Goal: Information Seeking & Learning: Learn about a topic

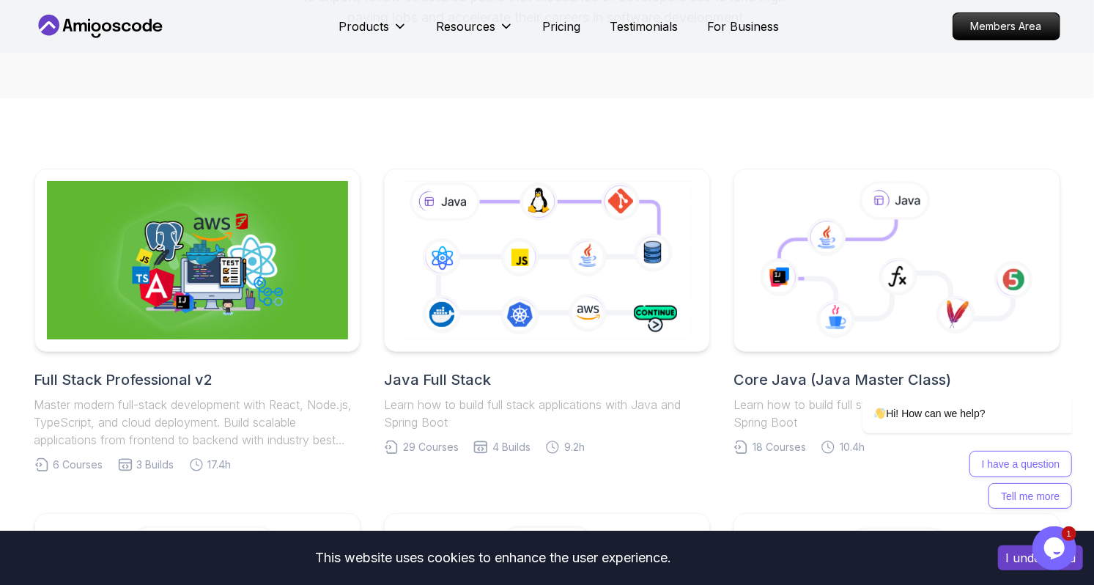
scroll to position [242, 0]
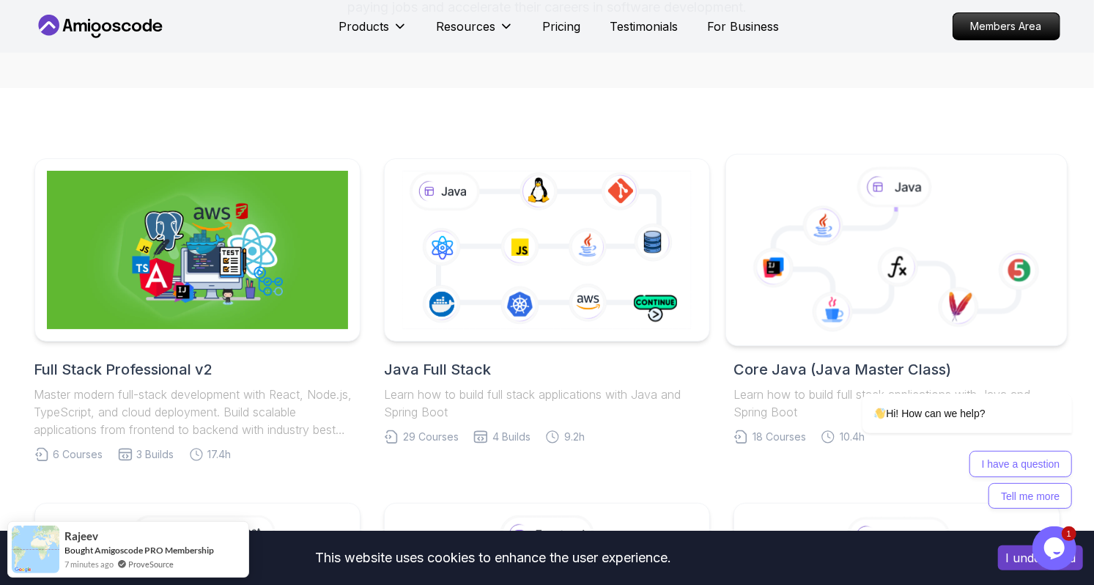
click at [751, 198] on icon at bounding box center [897, 250] width 317 height 166
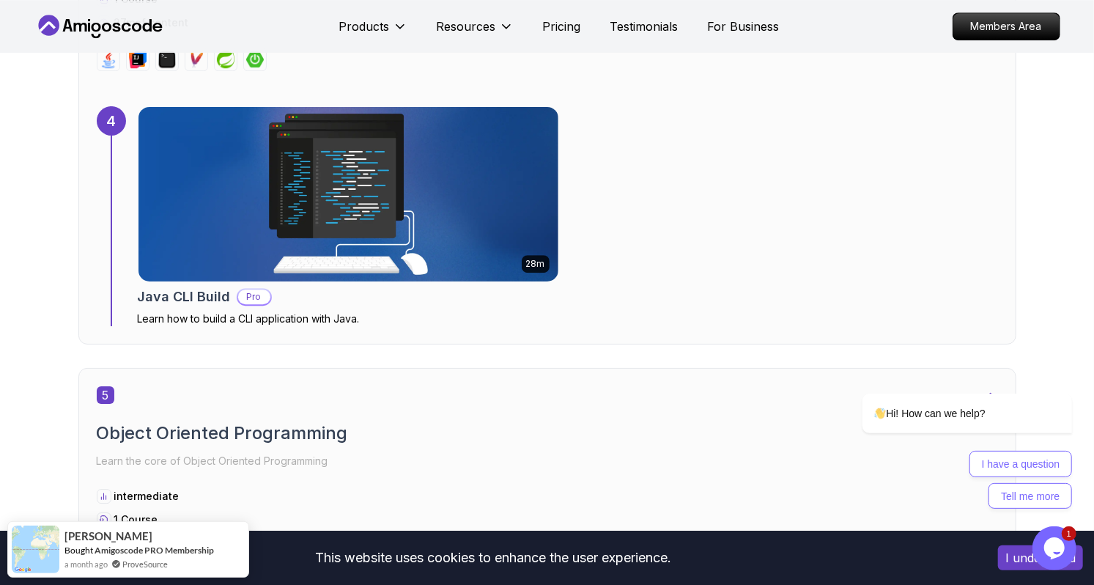
scroll to position [2533, 0]
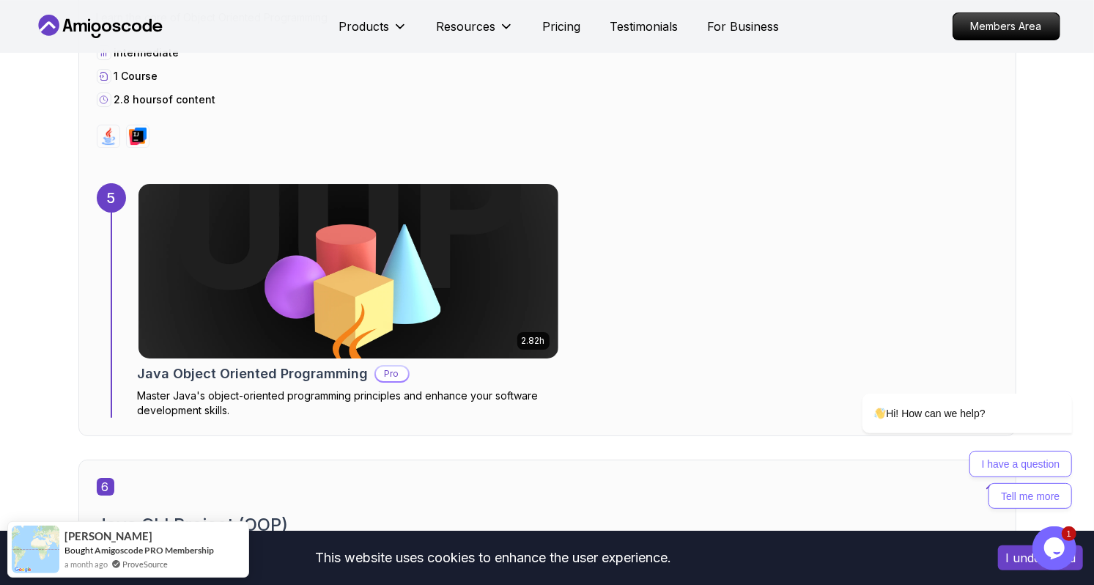
click at [798, 500] on div "6 Java CLI Project (OOP) Use OOP concepts in CLI the application intermediate 1…" at bounding box center [547, 580] width 901 height 205
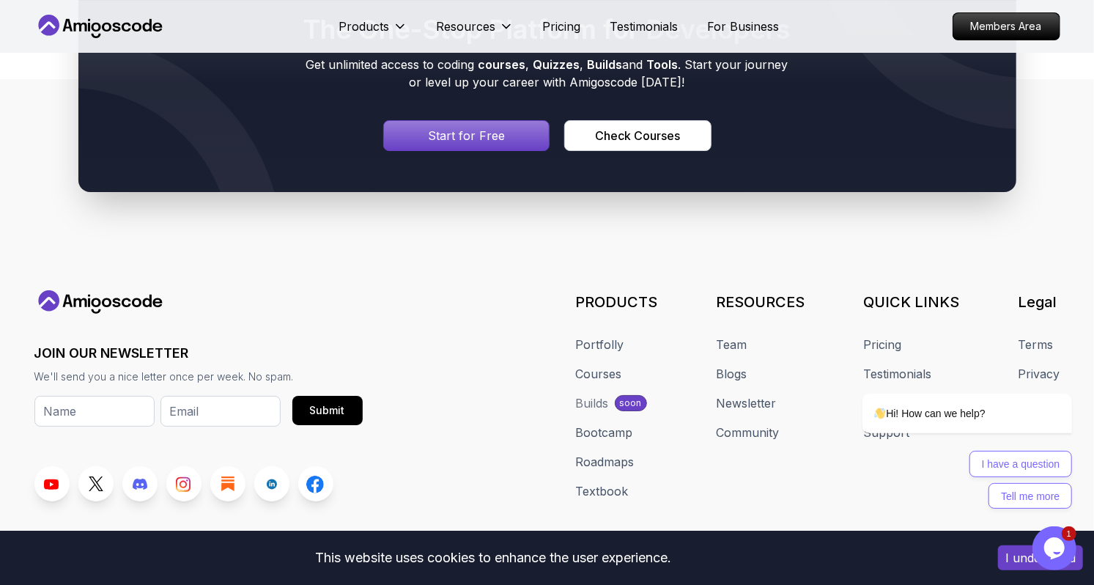
scroll to position [9735, 0]
click at [610, 365] on link "Courses" at bounding box center [599, 374] width 46 height 18
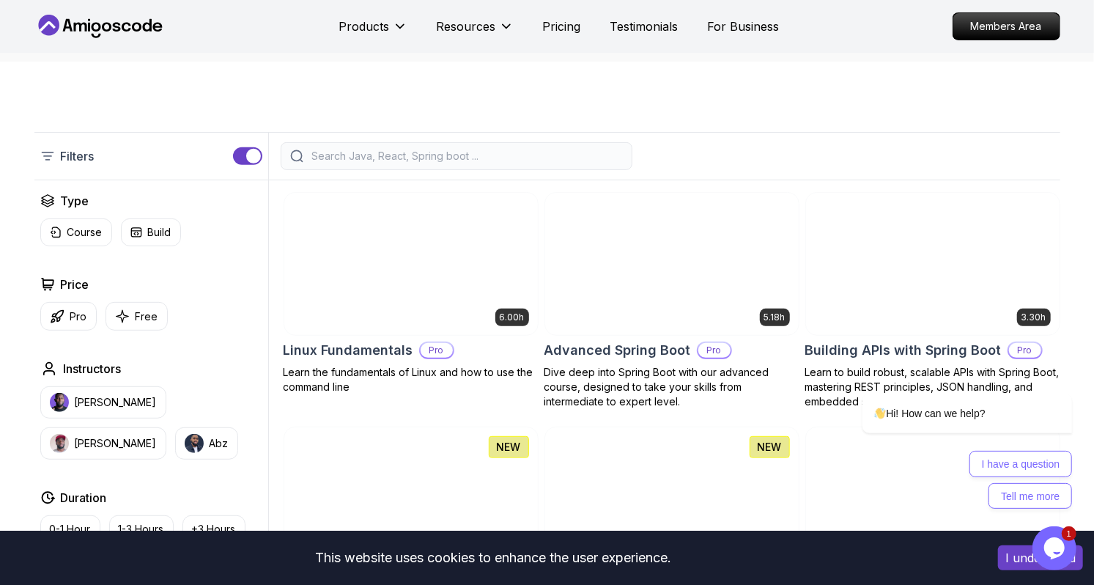
scroll to position [254, 0]
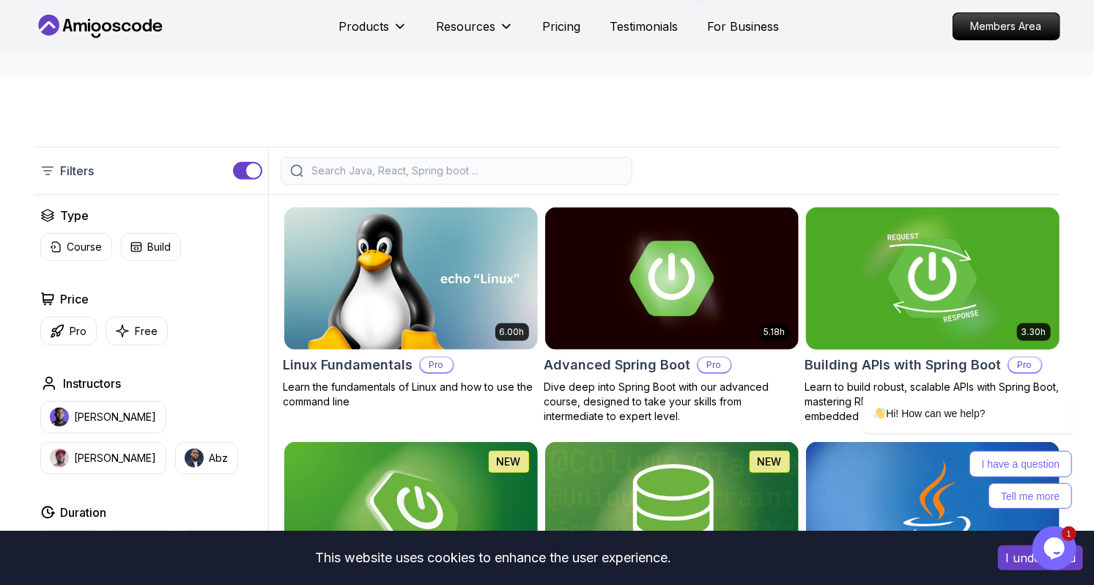
click at [967, 304] on img at bounding box center [932, 278] width 266 height 149
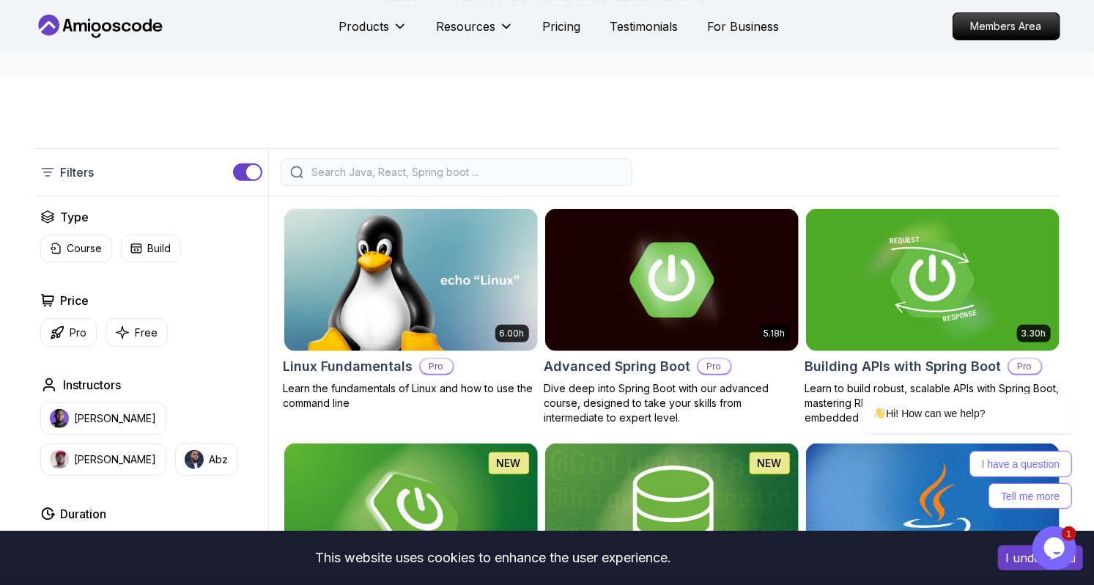
scroll to position [254, 0]
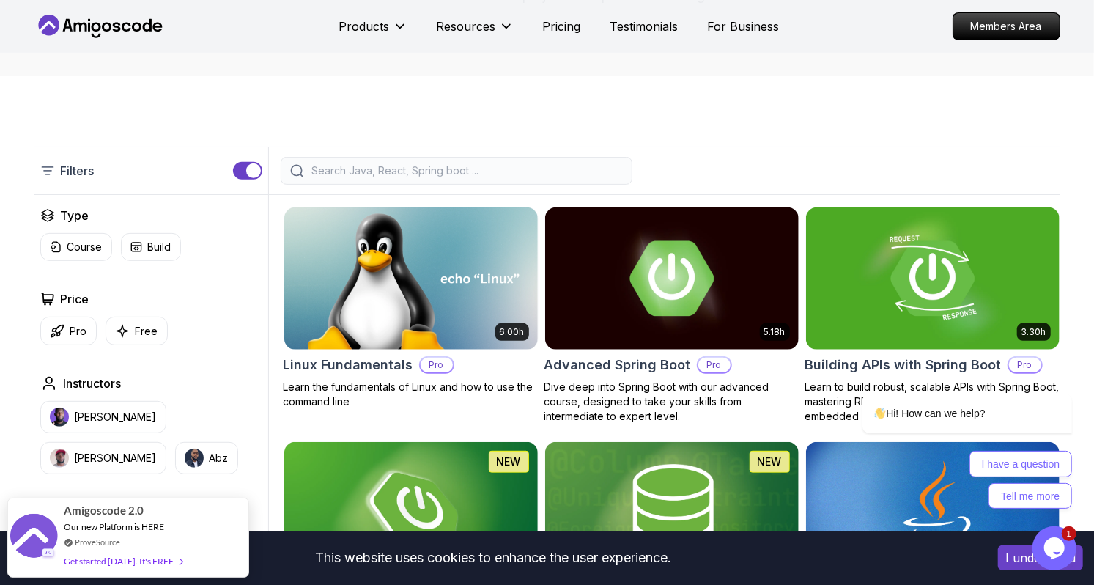
click at [73, 297] on h2 "Price" at bounding box center [75, 299] width 29 height 18
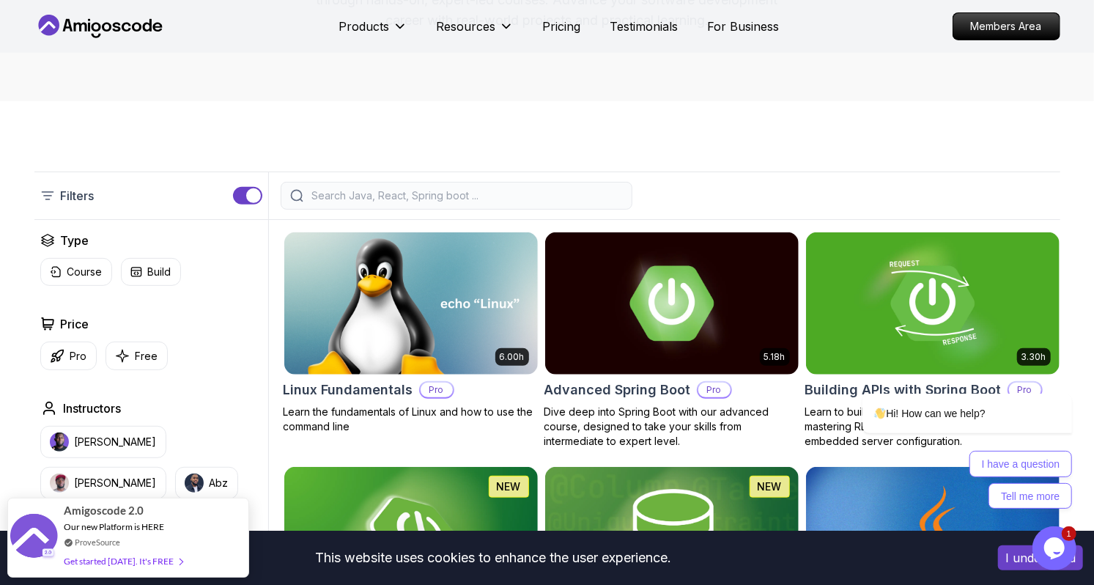
scroll to position [227, 0]
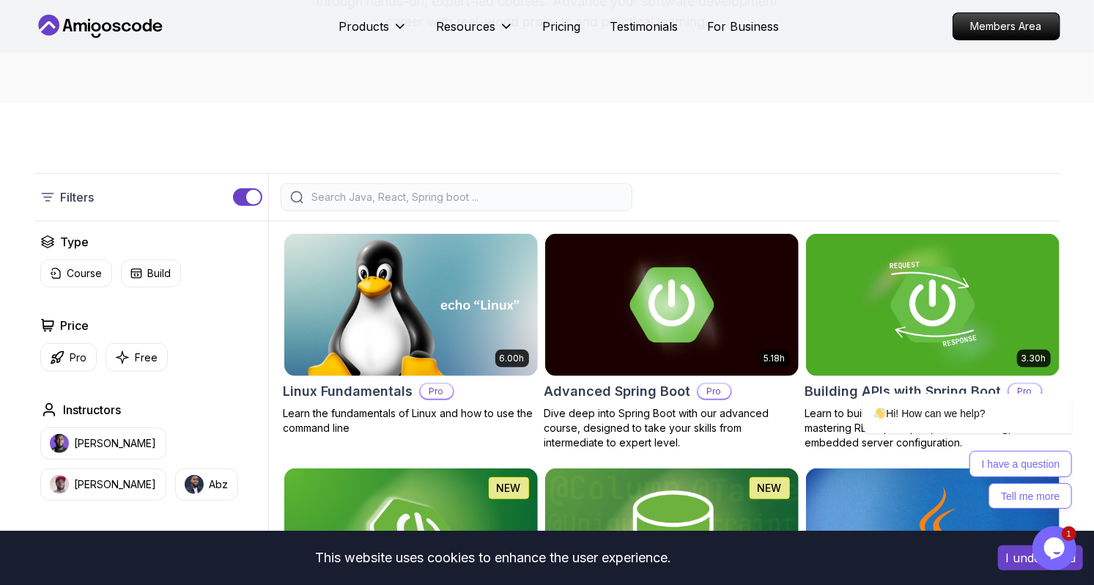
click at [378, 199] on input "search" at bounding box center [466, 197] width 314 height 15
type input "J"
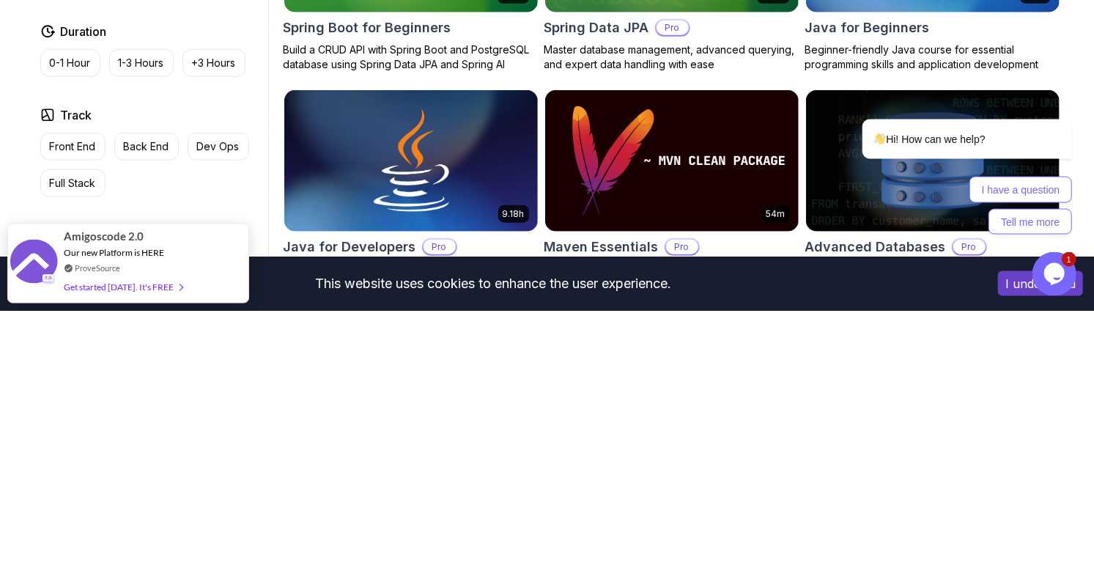
scroll to position [552, 0]
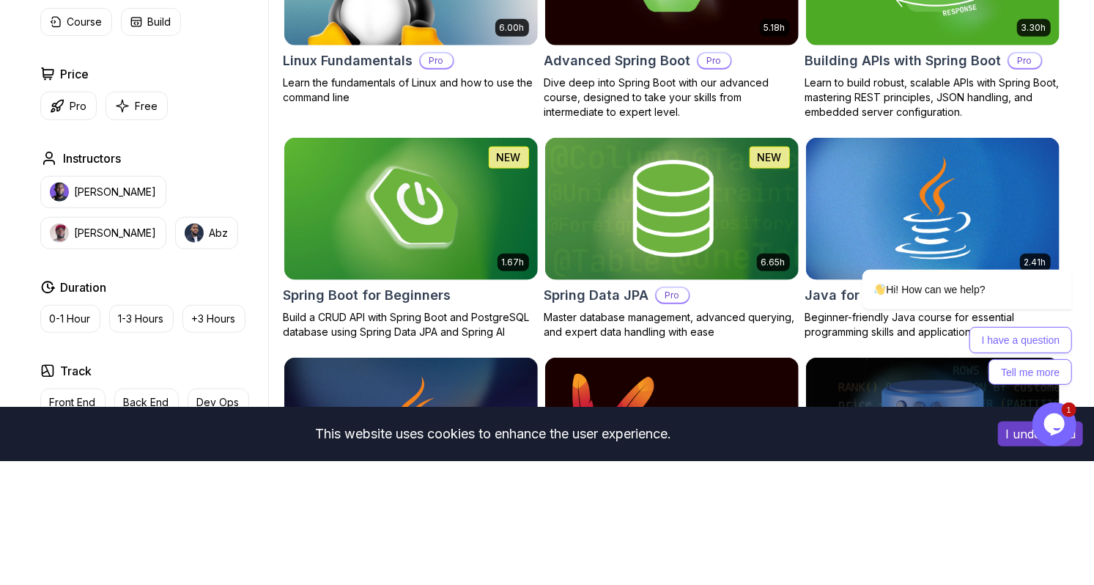
scroll to position [418, 0]
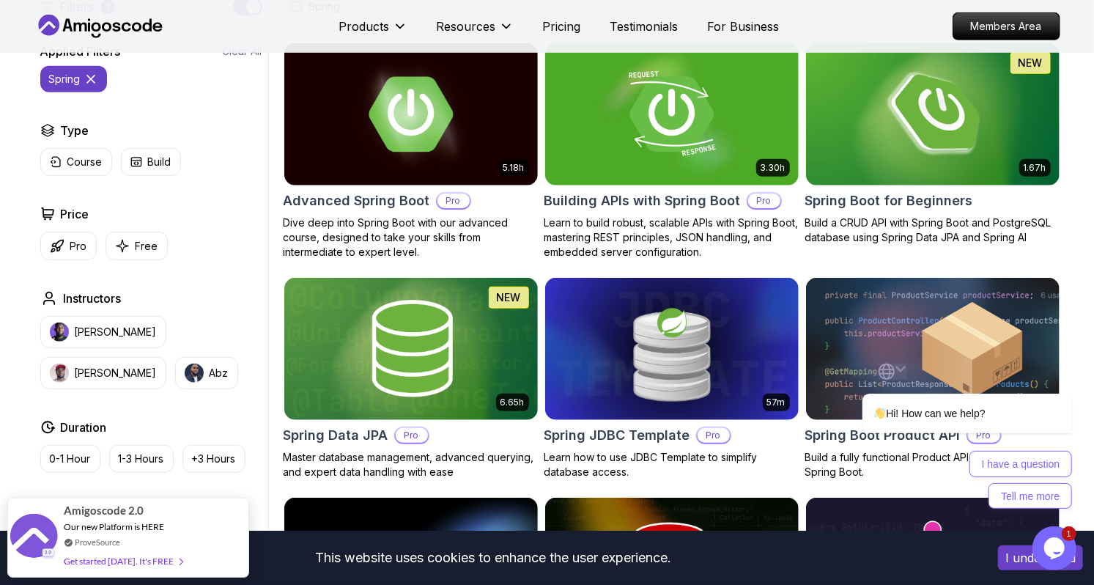
type input "Spring"
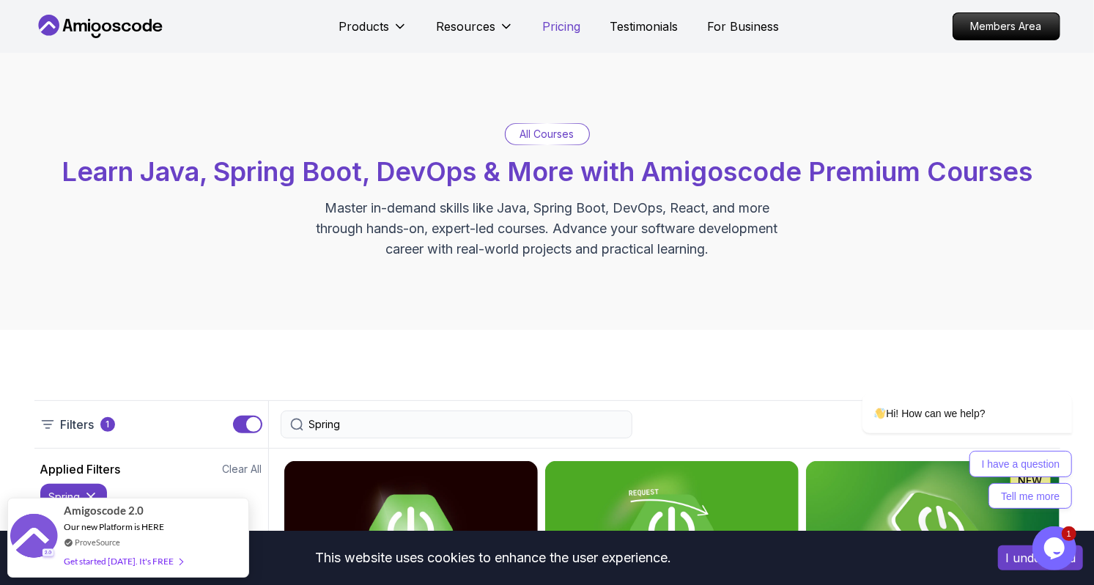
click at [553, 32] on p "Pricing" at bounding box center [562, 27] width 38 height 18
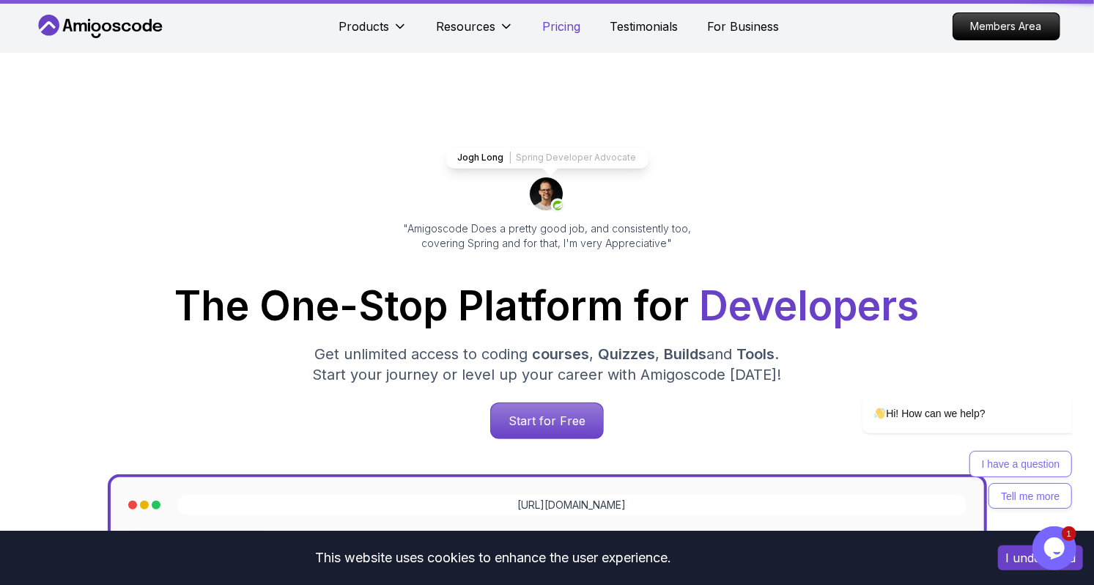
click at [554, 23] on p "Pricing" at bounding box center [562, 27] width 38 height 18
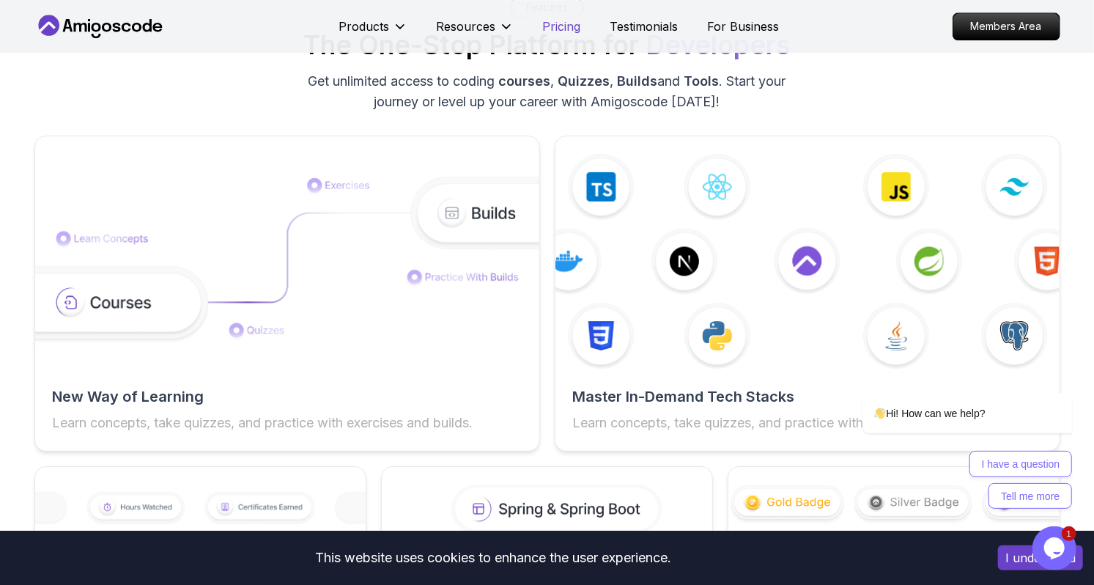
scroll to position [2258, 0]
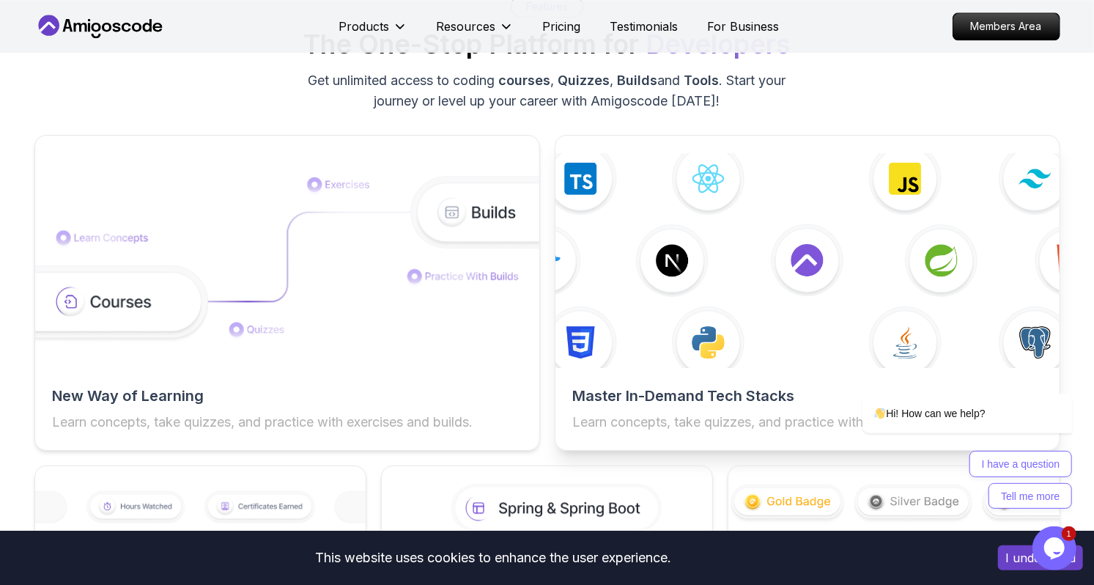
click at [942, 253] on img at bounding box center [807, 261] width 555 height 236
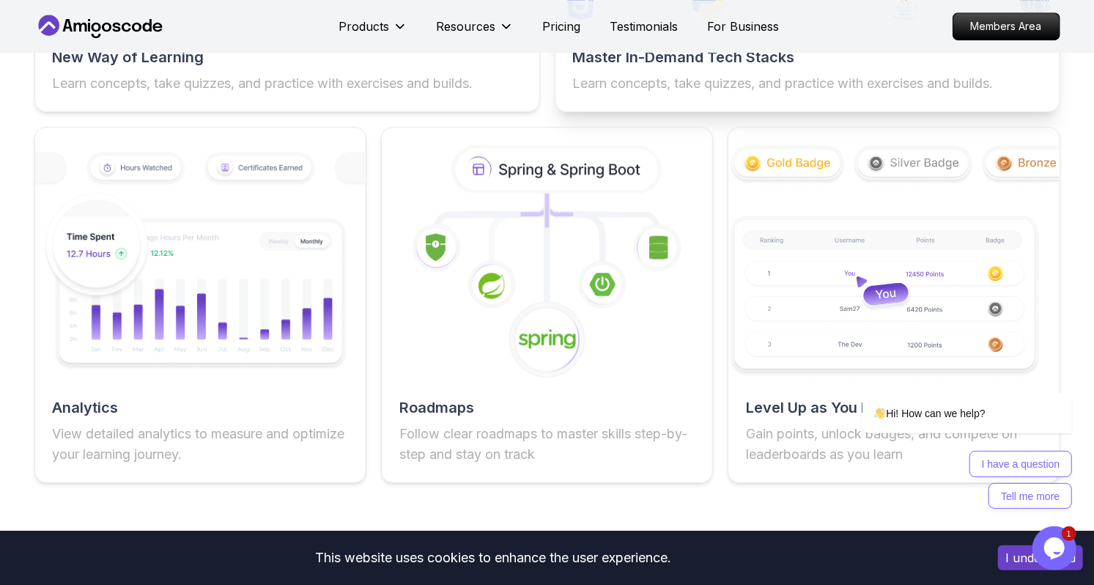
scroll to position [2597, 0]
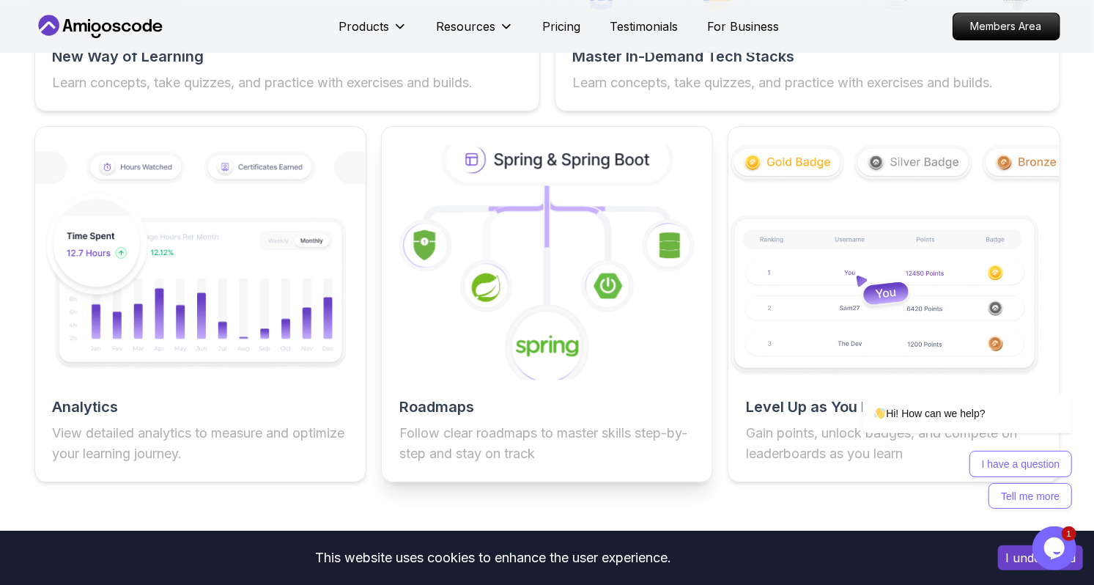
click at [590, 359] on icon at bounding box center [546, 261] width 363 height 257
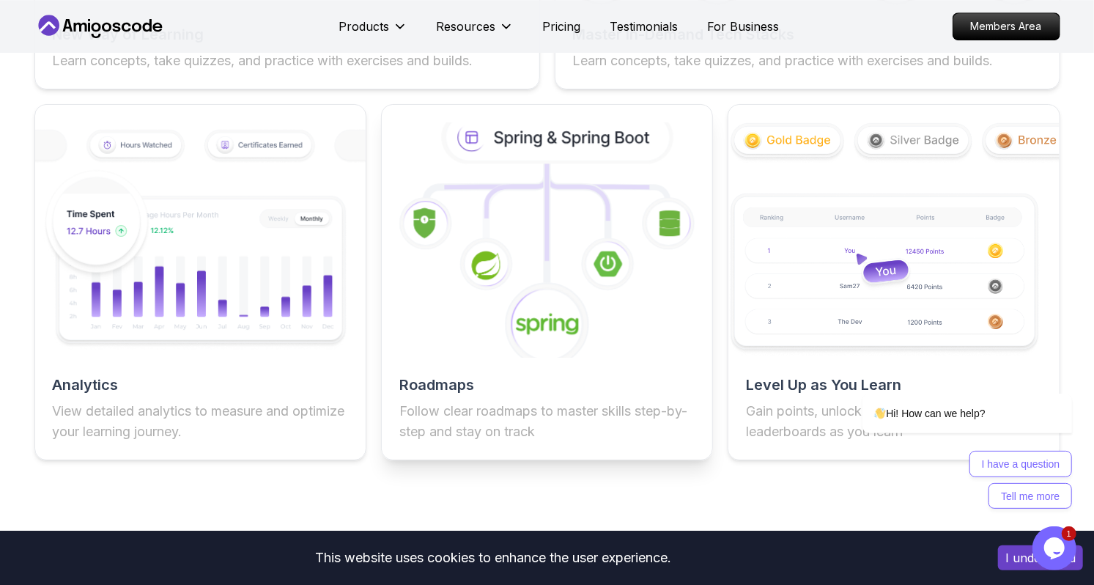
scroll to position [2621, 0]
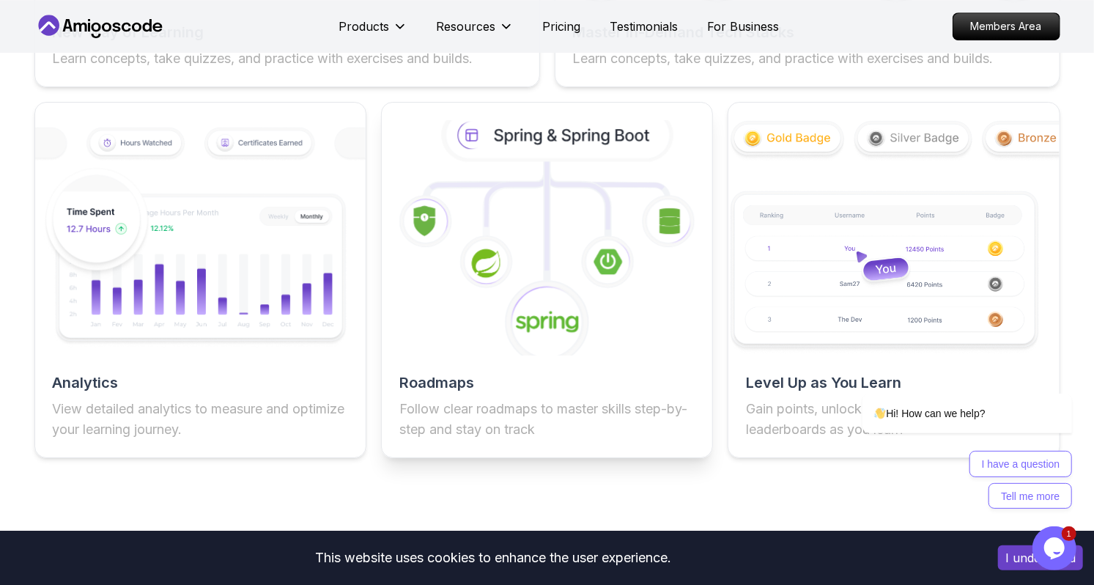
click at [512, 399] on p "Follow clear roadmaps to master skills step-by-step and stay on track" at bounding box center [546, 419] width 295 height 41
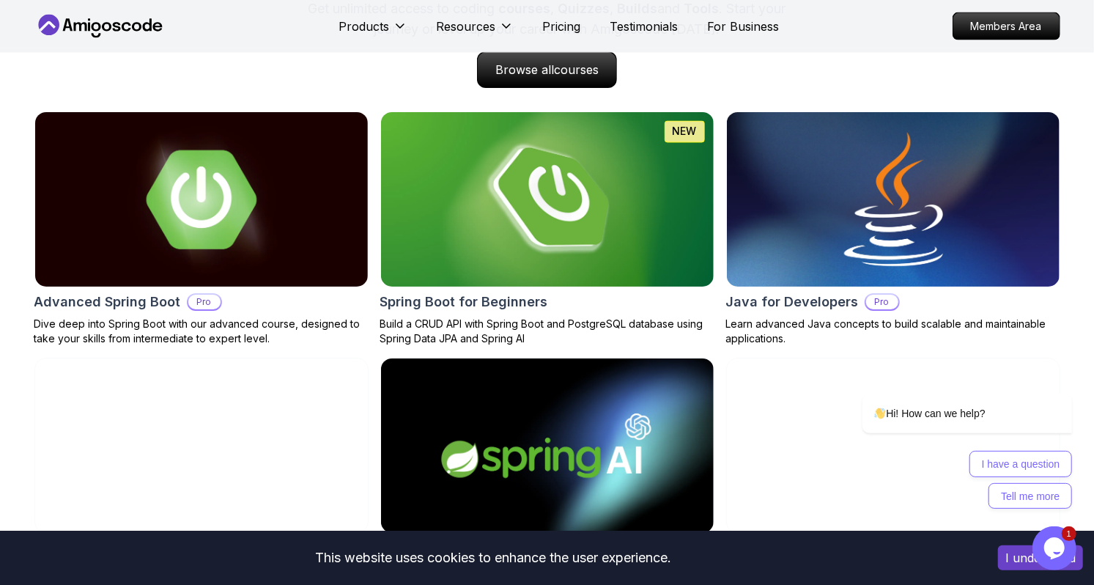
scroll to position [1519, 0]
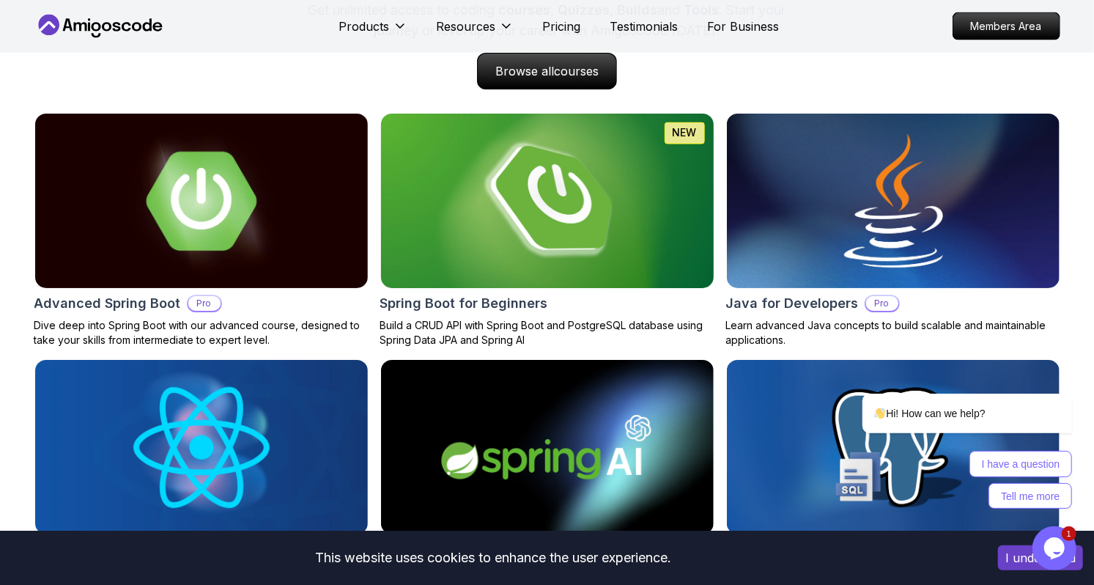
click at [582, 300] on div "Spring Boot for Beginners" at bounding box center [547, 303] width 334 height 21
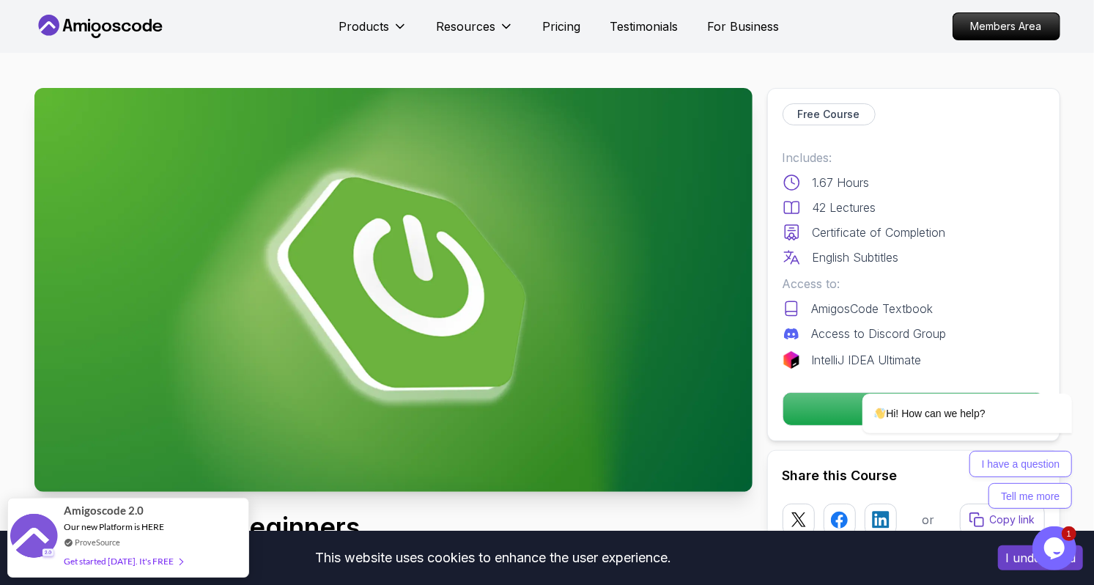
scroll to position [85, 0]
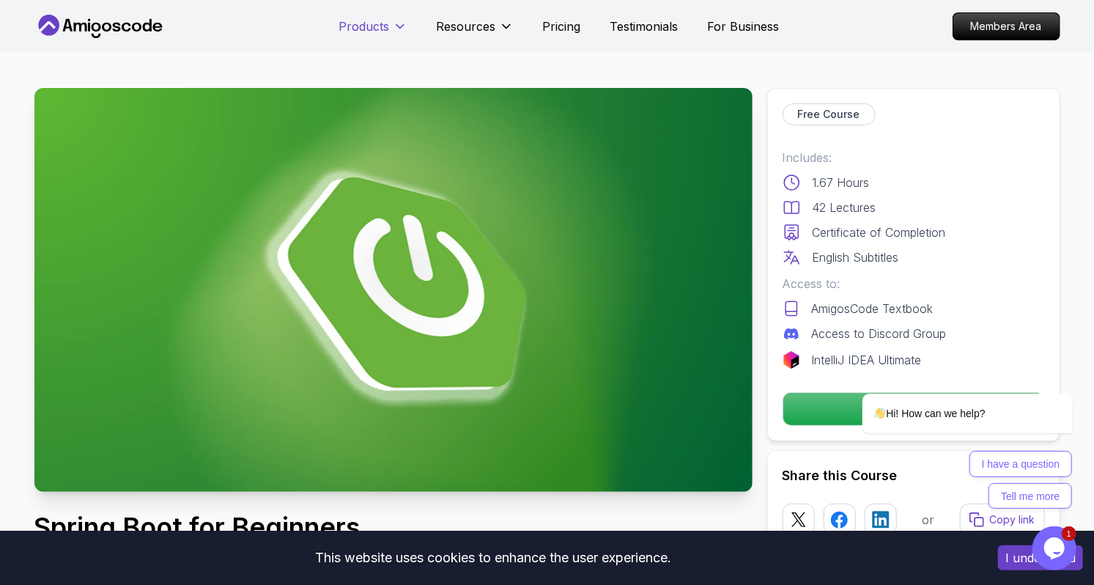
click at [396, 21] on icon at bounding box center [400, 26] width 15 height 15
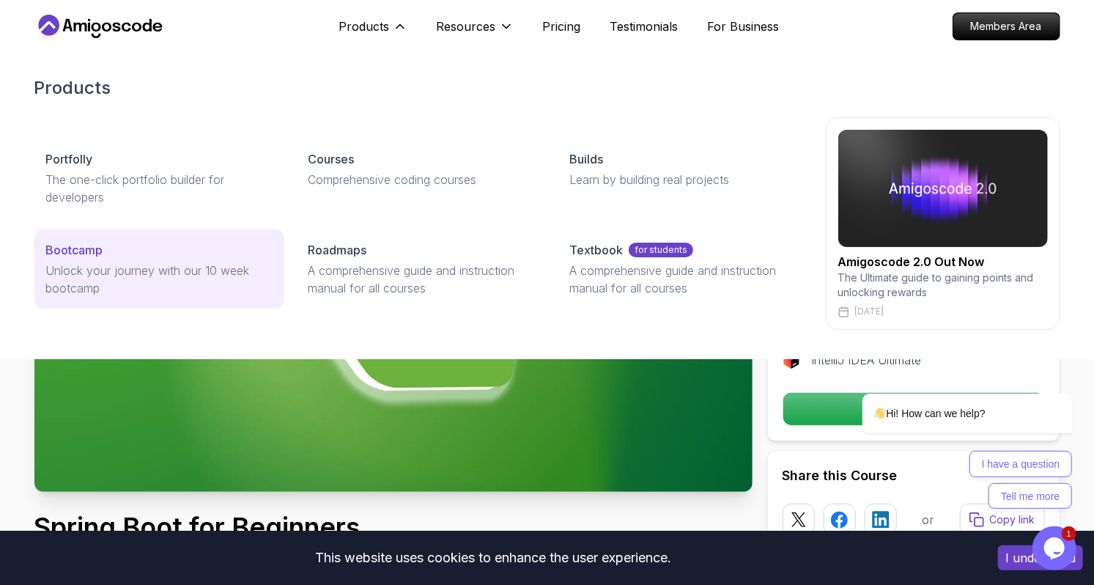
click at [114, 256] on div "Bootcamp" at bounding box center [159, 250] width 226 height 18
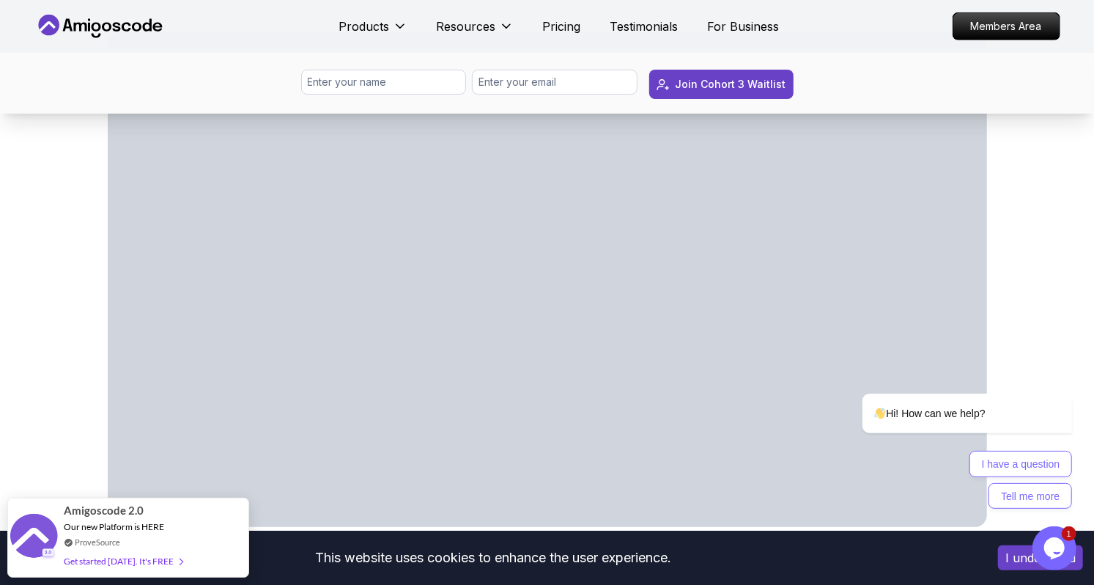
scroll to position [744, 0]
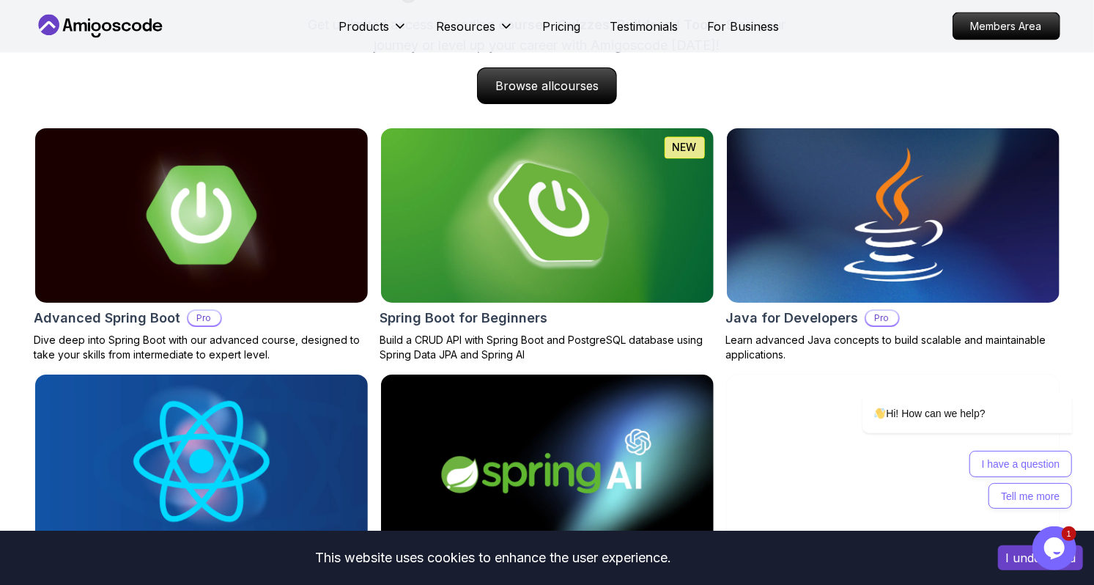
scroll to position [1519, 0]
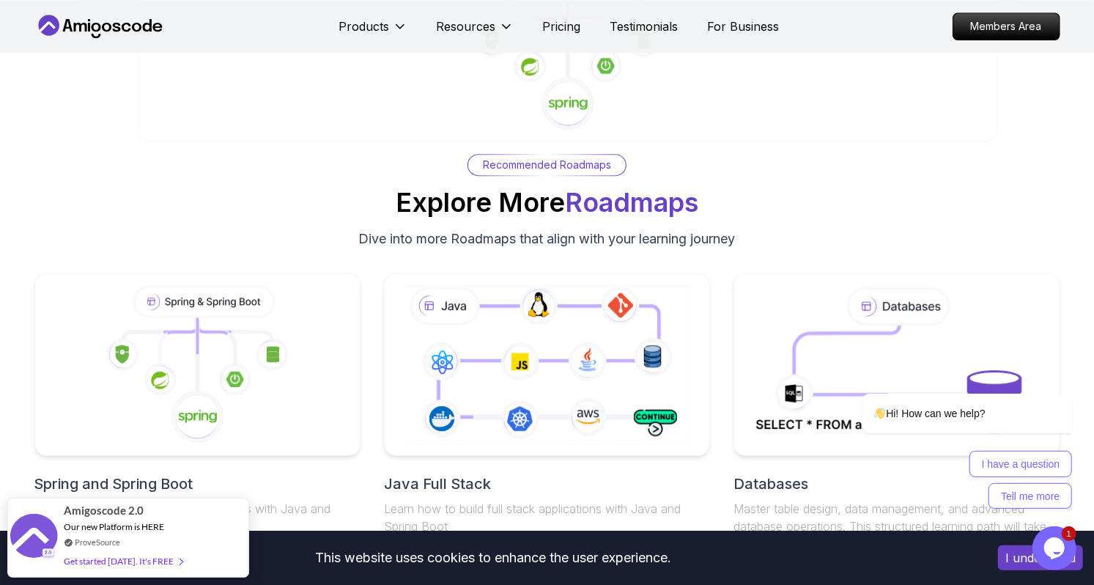
scroll to position [9022, 0]
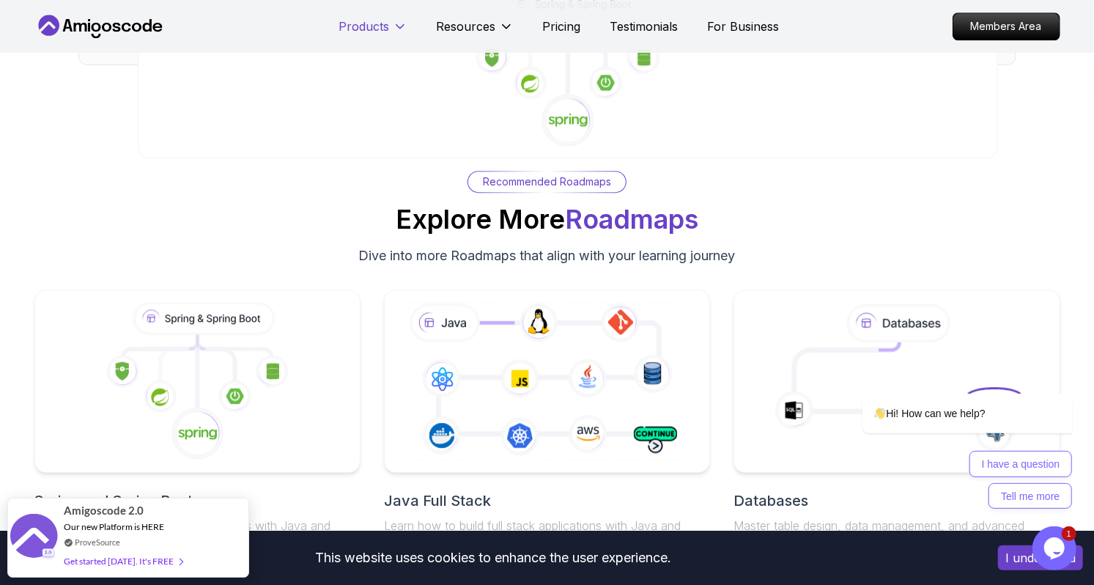
click at [397, 34] on button "Products" at bounding box center [373, 32] width 68 height 29
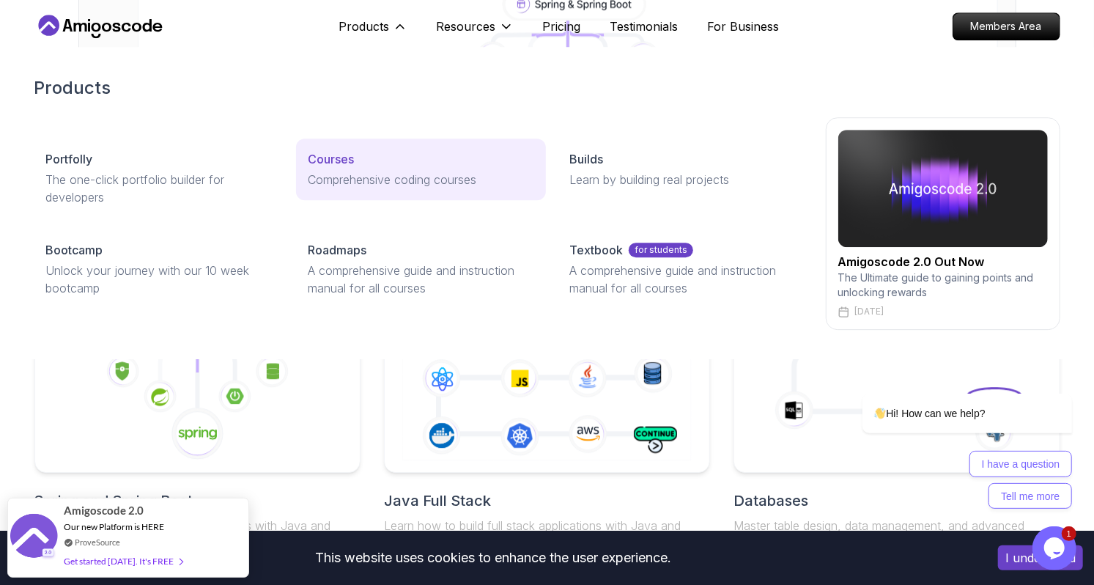
click at [352, 171] on p "Comprehensive coding courses" at bounding box center [421, 180] width 226 height 18
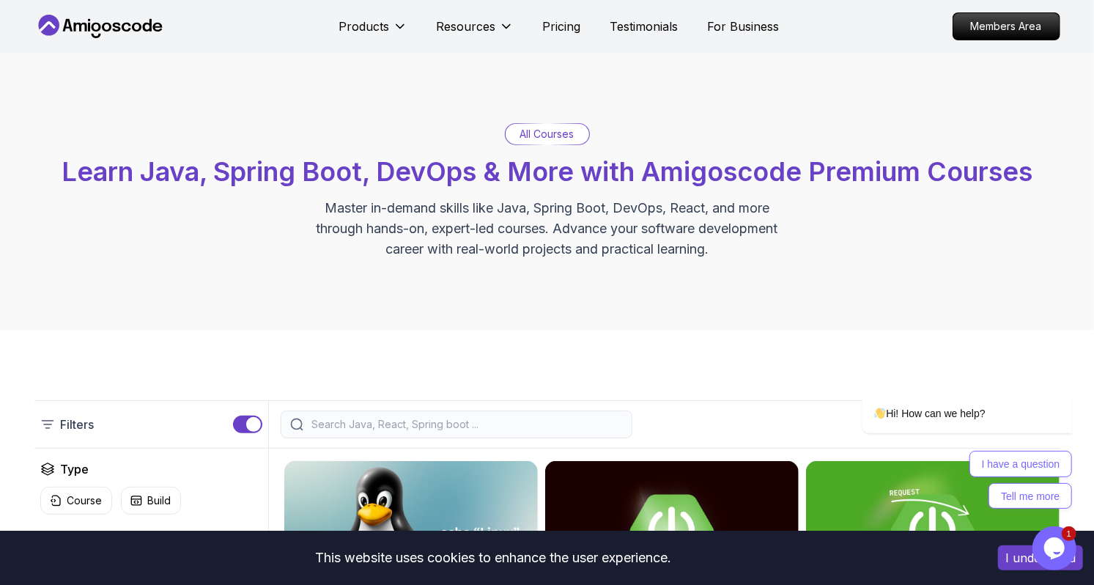
click at [393, 424] on input "search" at bounding box center [466, 424] width 314 height 15
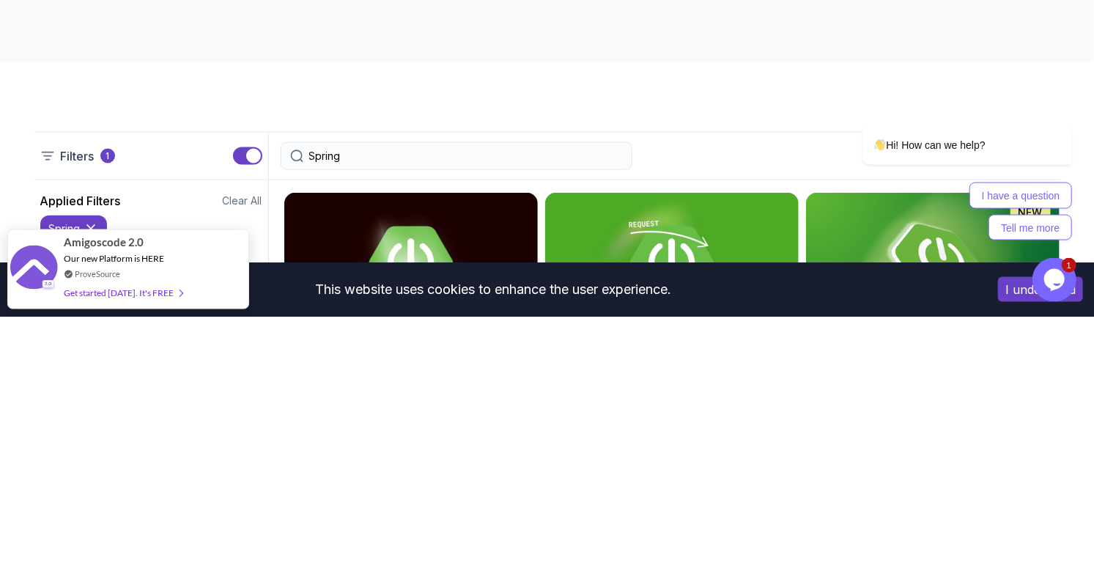
type input "Spring"
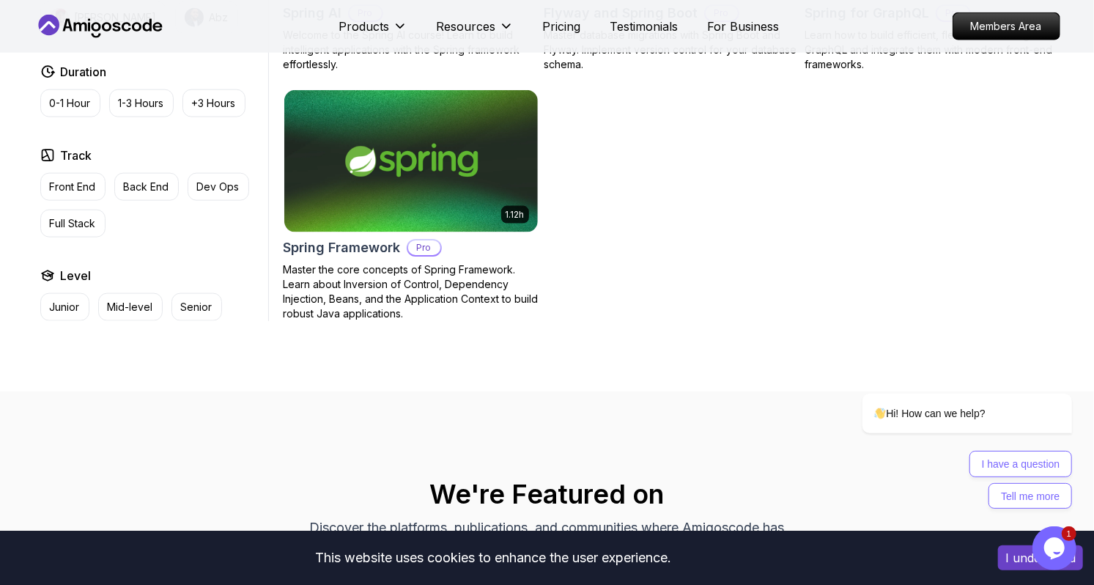
scroll to position [1059, 0]
